Goal: Find specific page/section: Find specific page/section

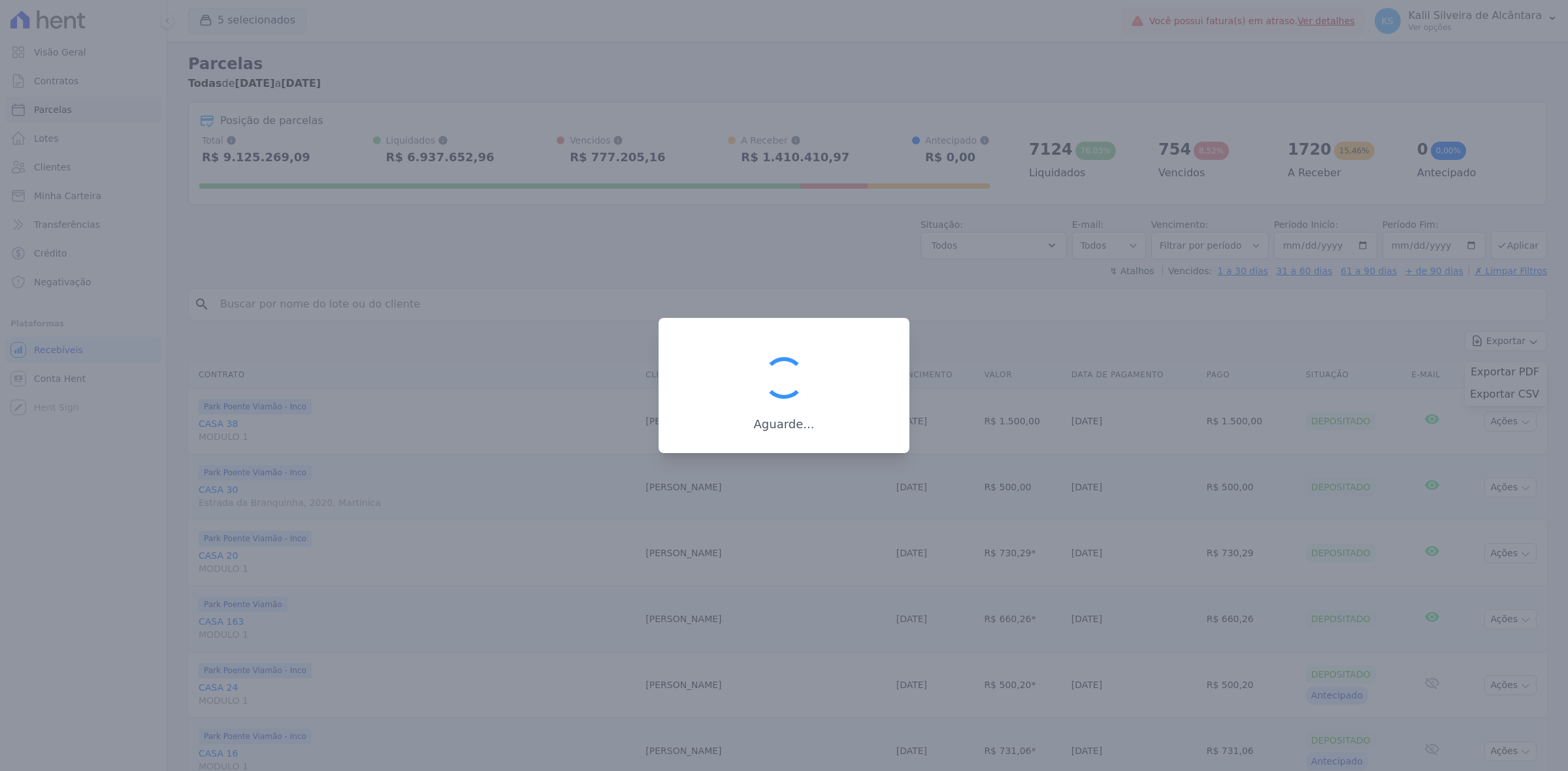
select select
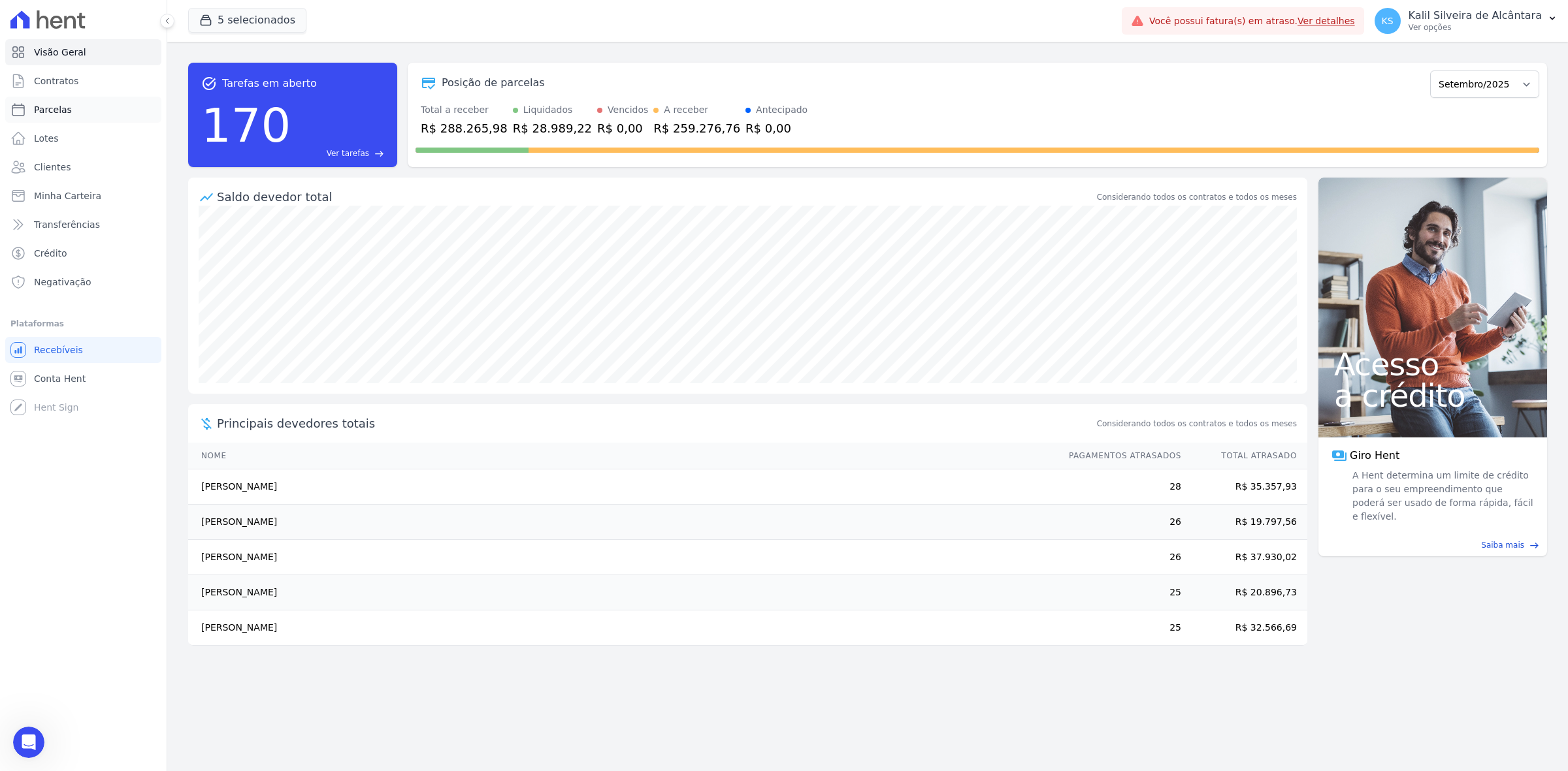
click at [105, 119] on link "Parcelas" at bounding box center [83, 109] width 156 height 26
select select
